Goal: Information Seeking & Learning: Compare options

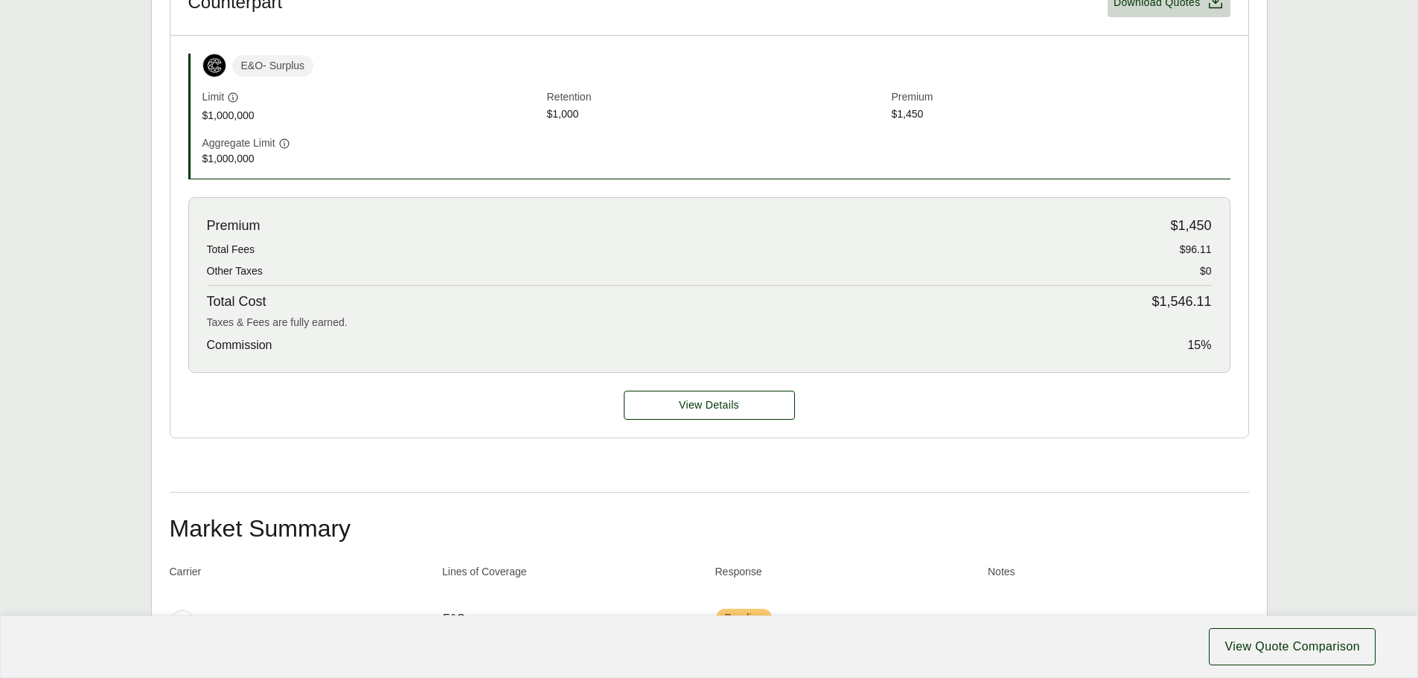
scroll to position [521, 0]
click at [718, 405] on span "View Details" at bounding box center [709, 405] width 60 height 16
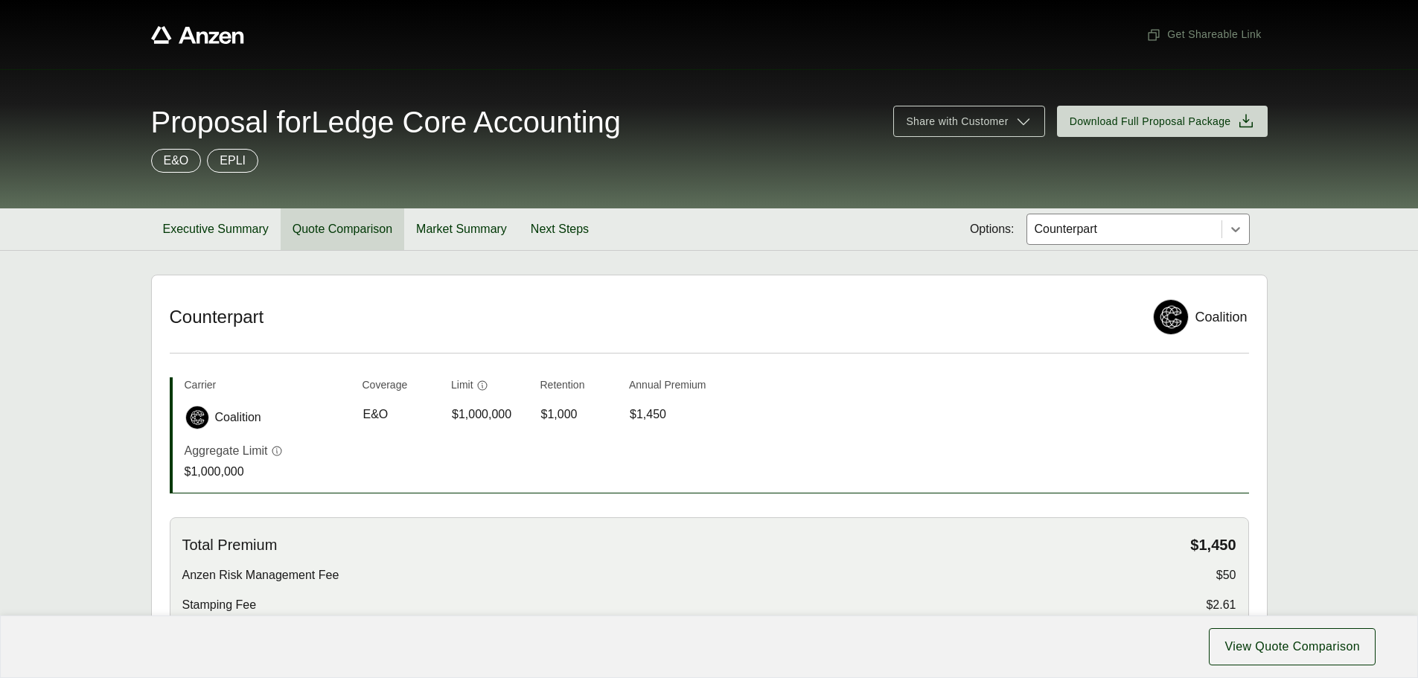
click at [334, 226] on button "Quote Comparison" at bounding box center [343, 229] width 124 height 42
